Goal: Register for event/course: Sign up to attend an event or enroll in a course

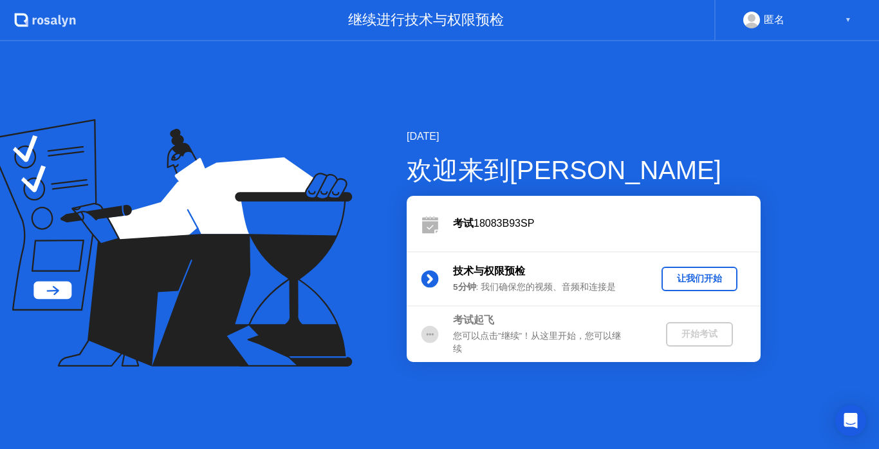
click at [700, 274] on div "让我们开始" at bounding box center [700, 278] width 66 height 12
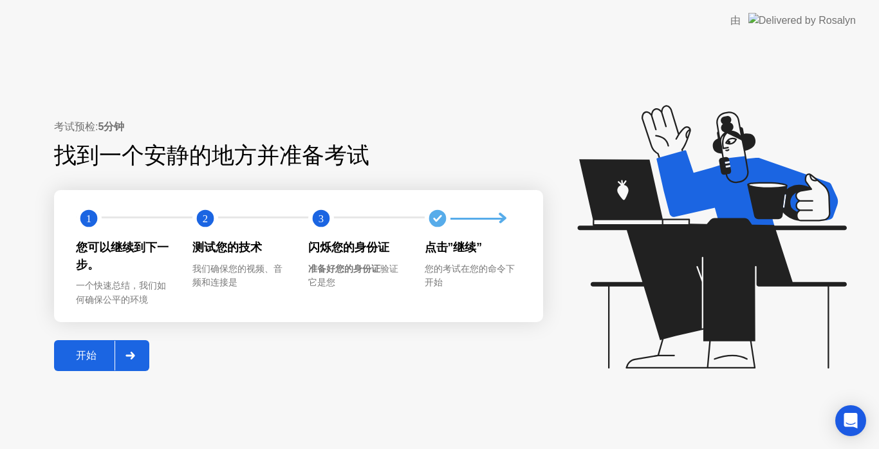
click at [84, 351] on div "开始" at bounding box center [86, 356] width 57 height 14
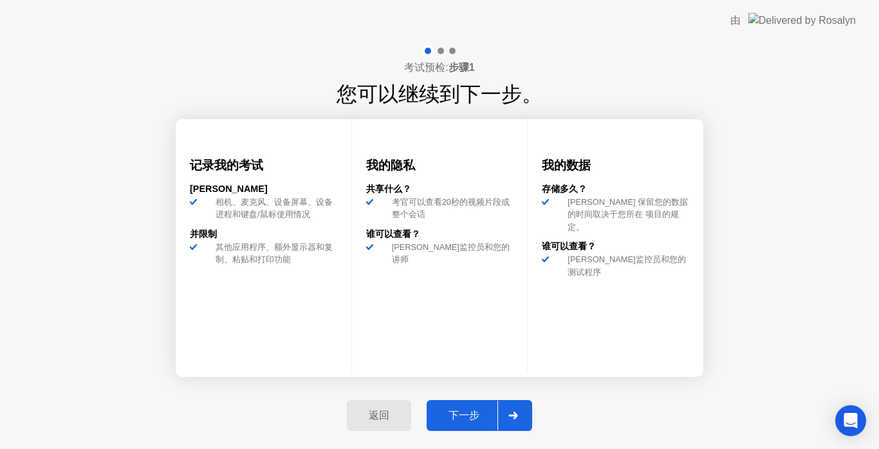
click at [478, 411] on div "下一步" at bounding box center [464, 416] width 67 height 14
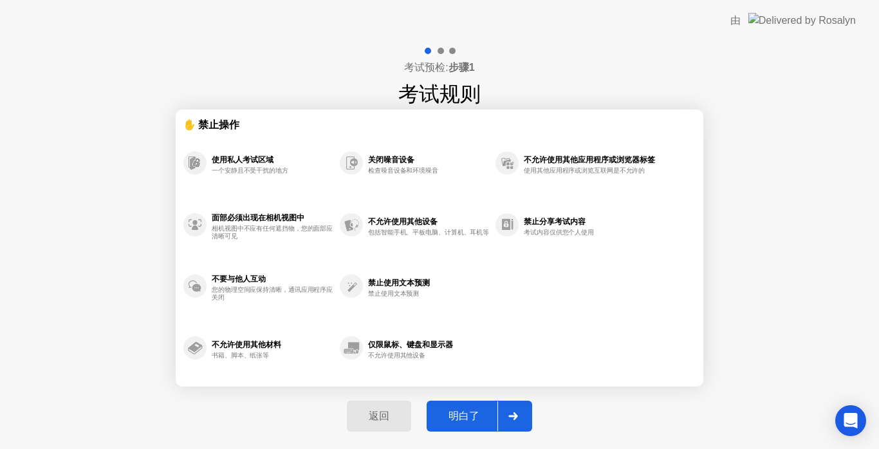
click at [467, 411] on div "明白了" at bounding box center [464, 416] width 67 height 14
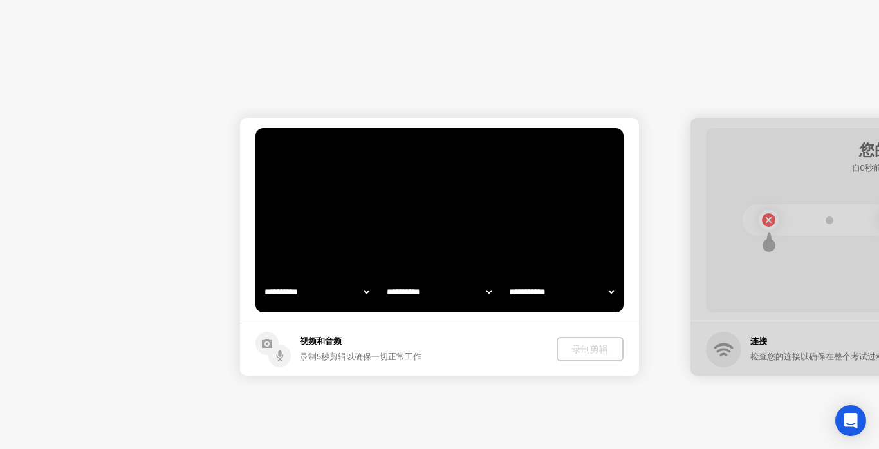
select select "**********"
select select "*******"
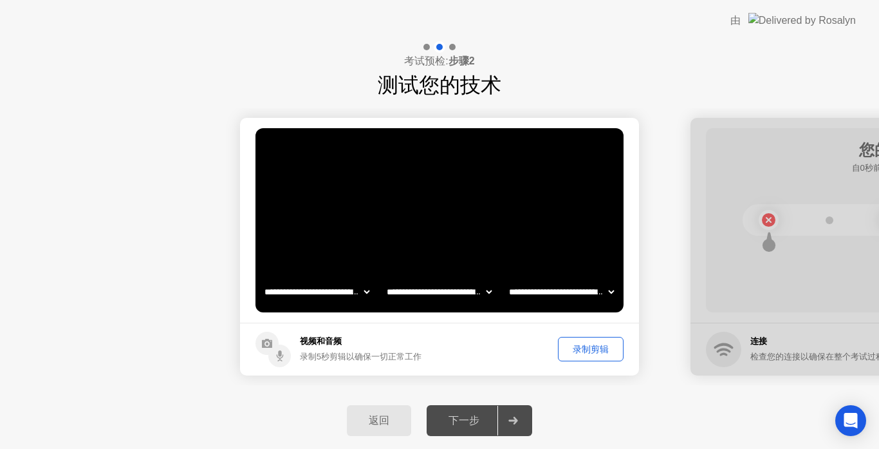
click at [470, 416] on div "下一步" at bounding box center [464, 421] width 67 height 14
click at [602, 349] on div "录制剪辑" at bounding box center [590, 349] width 57 height 12
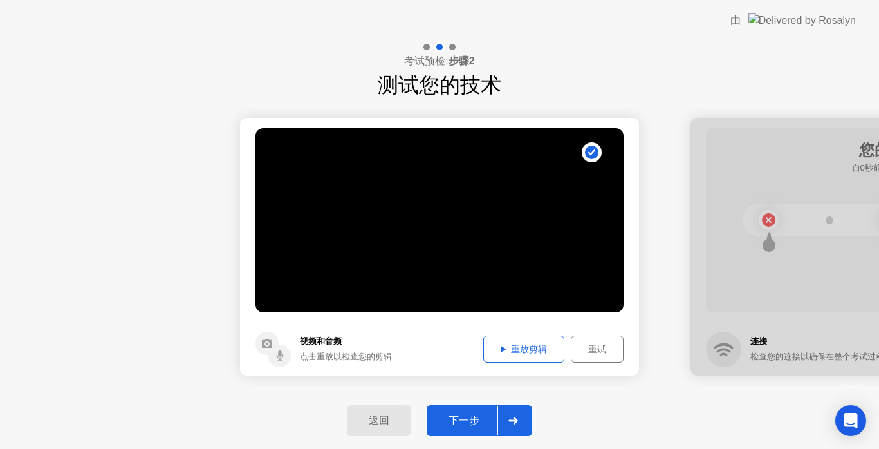
click at [469, 416] on div "下一步" at bounding box center [464, 421] width 67 height 14
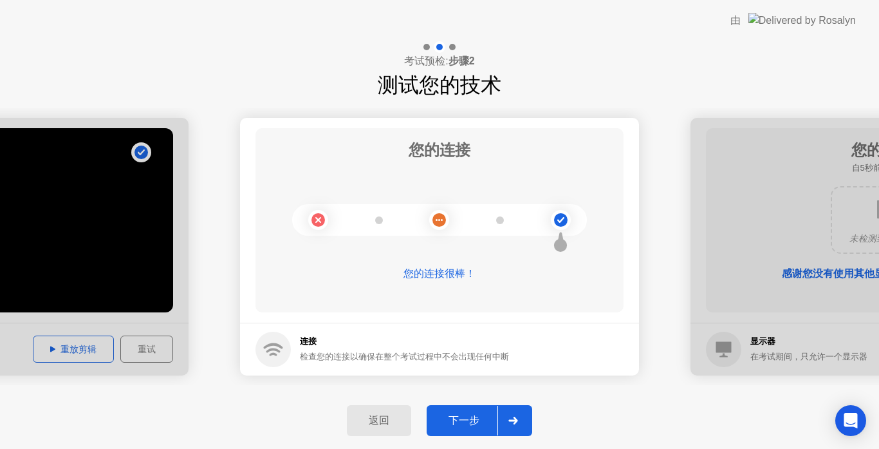
click at [463, 431] on button "下一步" at bounding box center [480, 420] width 106 height 31
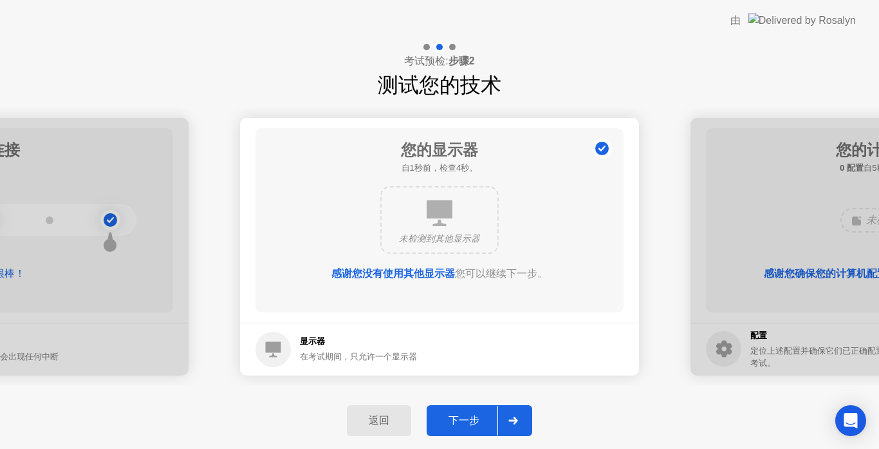
click at [463, 431] on button "下一步" at bounding box center [480, 420] width 106 height 31
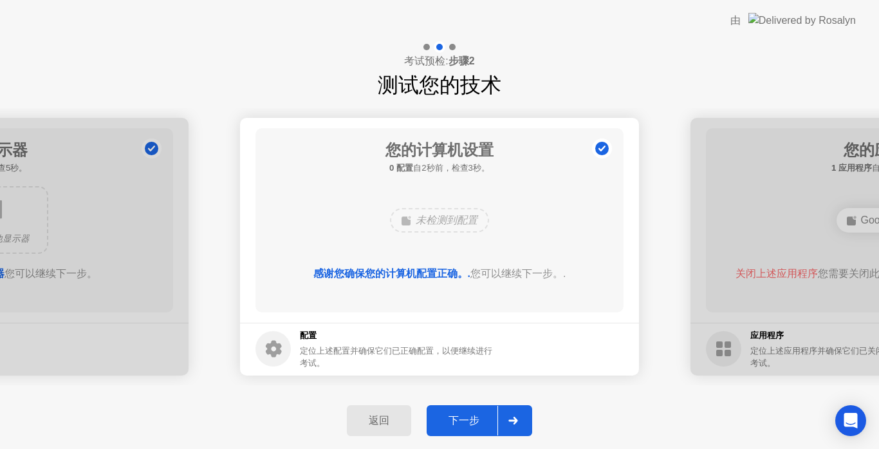
click at [463, 431] on button "下一步" at bounding box center [480, 420] width 106 height 31
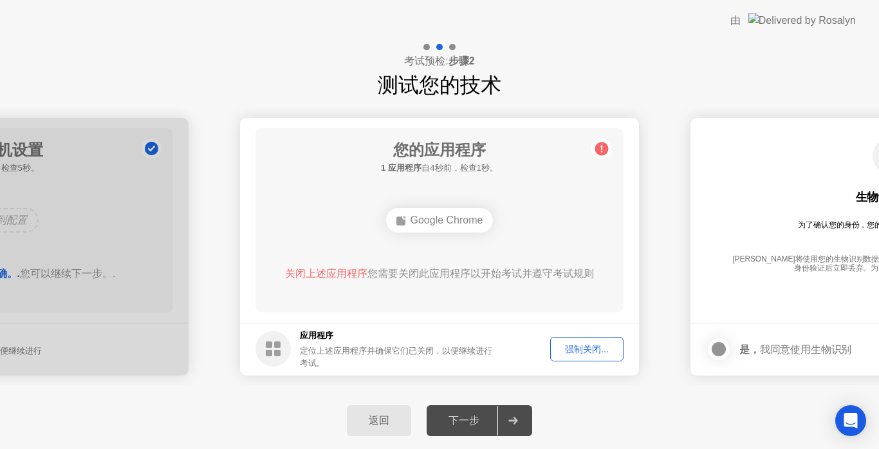
click at [594, 350] on div "强制关闭..." at bounding box center [587, 349] width 64 height 12
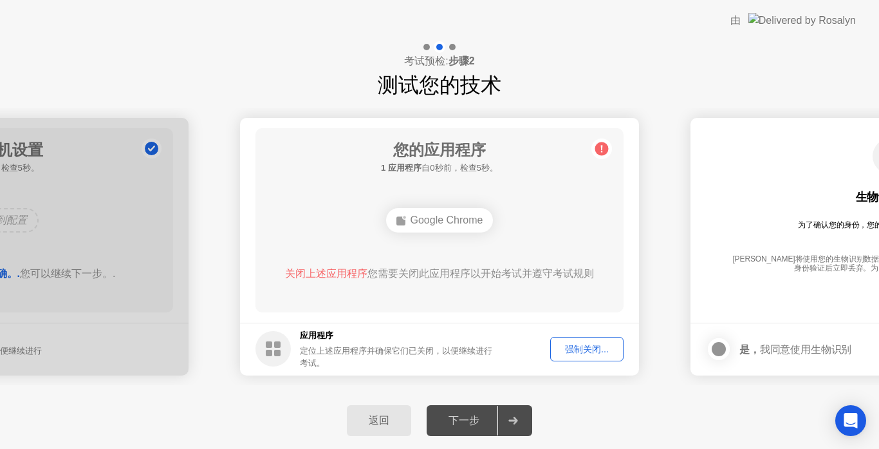
click at [543, 325] on footer "应用程序 定位上述应用程序并确保它们已关闭，以便继续进行考试。 强制关闭..." at bounding box center [439, 348] width 399 height 53
click at [576, 348] on div "强制关闭..." at bounding box center [587, 349] width 64 height 12
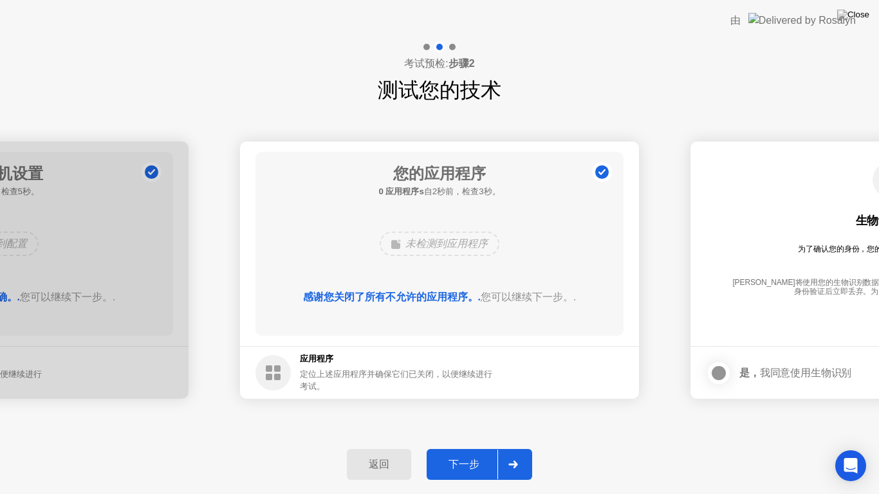
click at [459, 448] on div "下一步" at bounding box center [464, 465] width 67 height 14
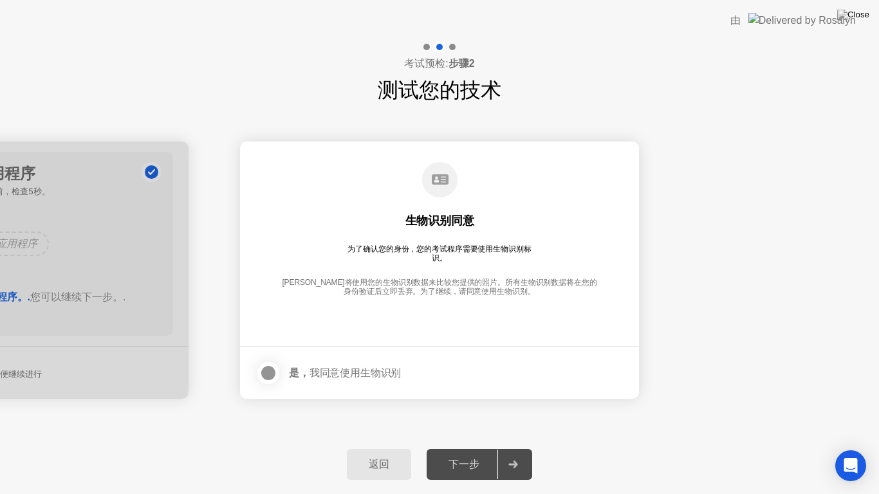
click at [267, 375] on div at bounding box center [268, 373] width 15 height 15
click at [470, 448] on div "下一步" at bounding box center [464, 465] width 67 height 14
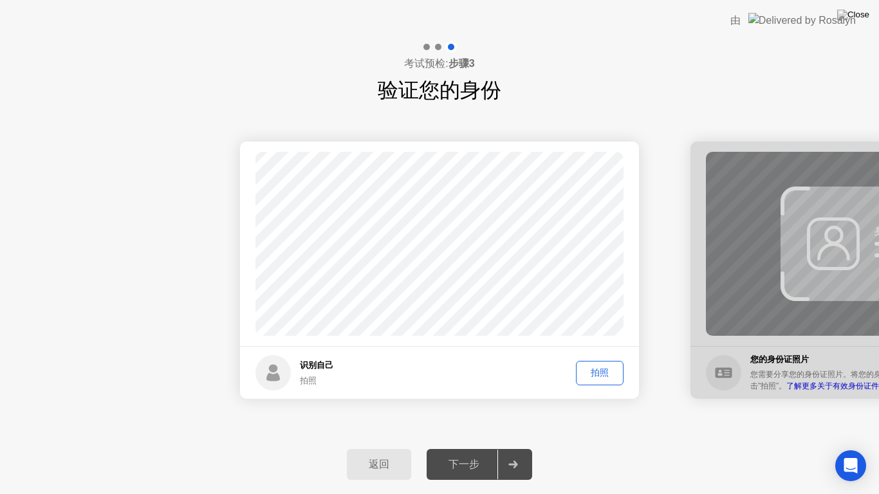
click at [586, 367] on div "拍照" at bounding box center [600, 373] width 39 height 12
click at [461, 448] on div "下一步" at bounding box center [464, 465] width 67 height 14
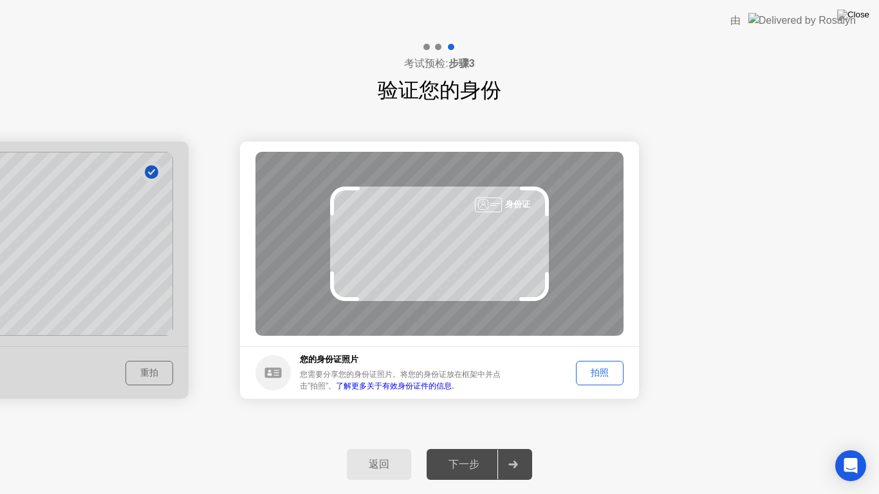
click at [603, 375] on div "拍照" at bounding box center [600, 373] width 39 height 12
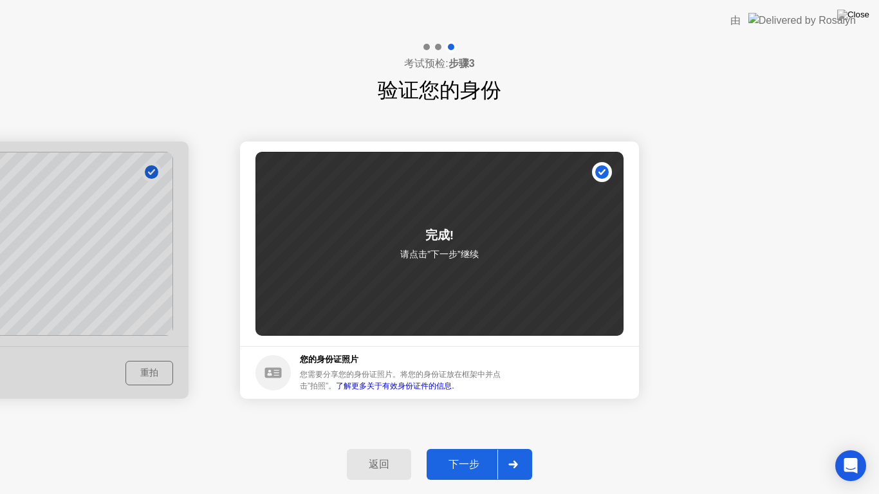
click at [463, 448] on div "下一步" at bounding box center [464, 465] width 67 height 14
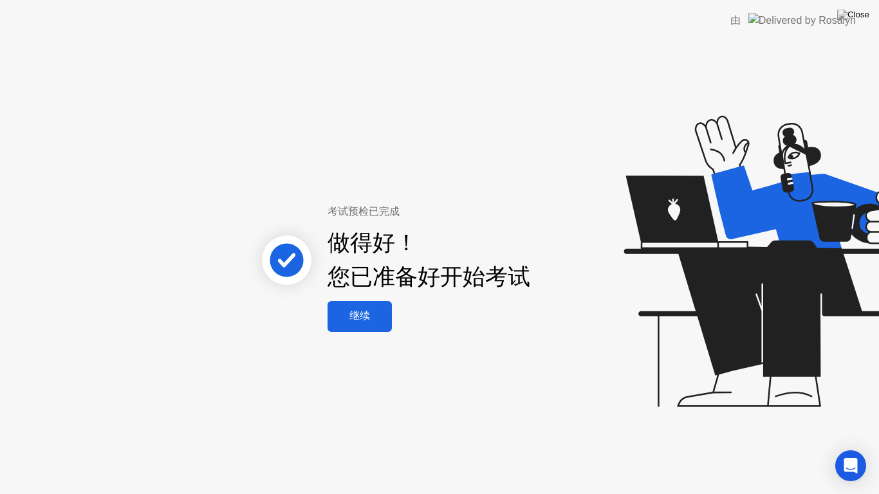
click at [359, 314] on div "继续" at bounding box center [359, 317] width 57 height 14
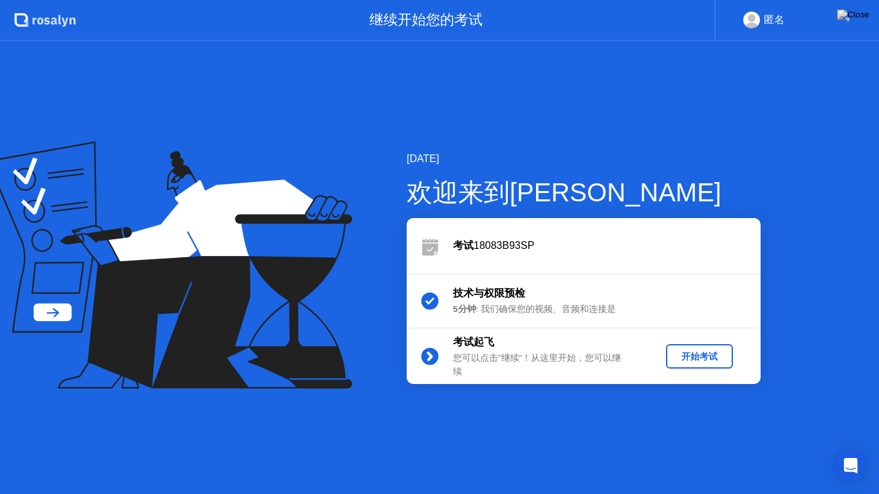
click at [696, 351] on div "开始考试" at bounding box center [699, 357] width 57 height 12
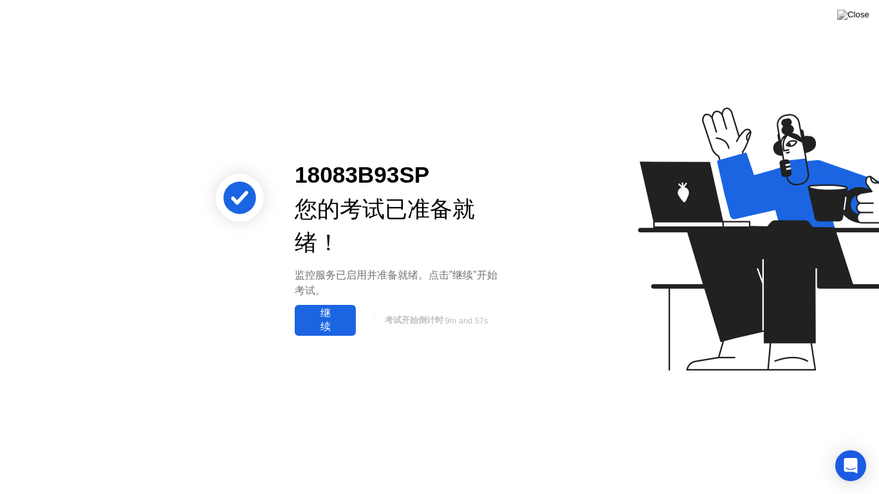
click at [320, 326] on div "继续" at bounding box center [325, 320] width 53 height 27
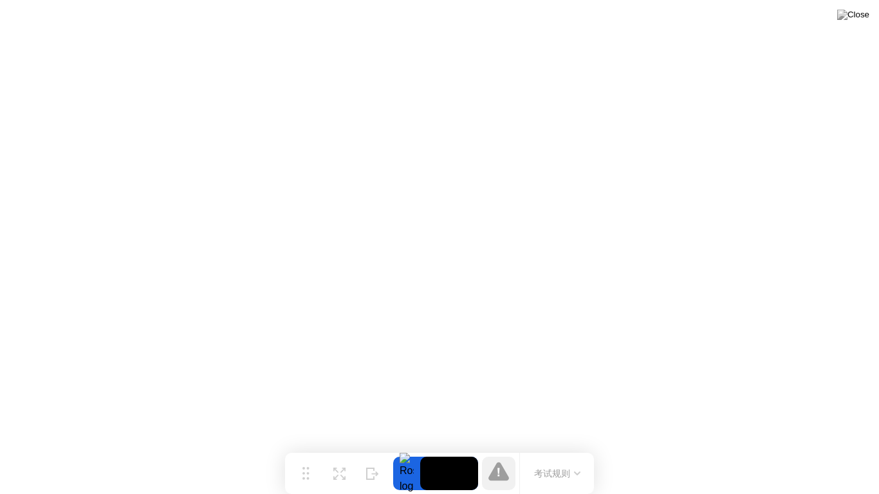
click at [449, 448] on video at bounding box center [449, 473] width 58 height 33
